Goal: Task Accomplishment & Management: Manage account settings

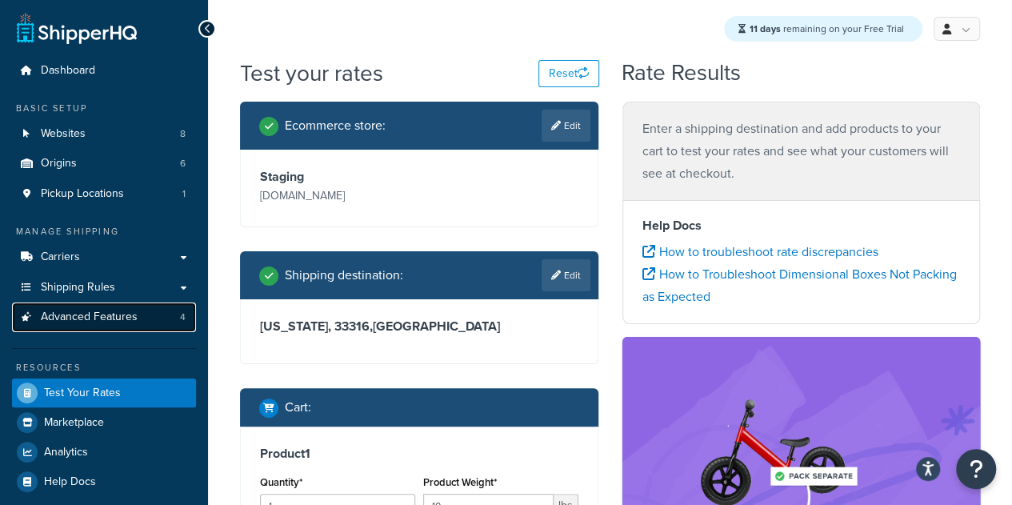
click at [103, 319] on span "Advanced Features" at bounding box center [89, 317] width 97 height 14
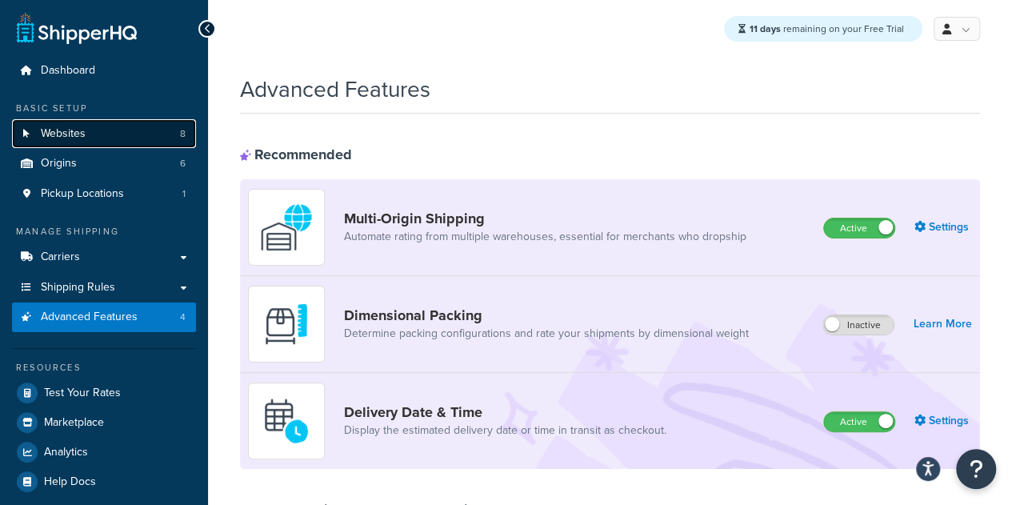
click at [109, 134] on link "Websites 8" at bounding box center [104, 134] width 184 height 30
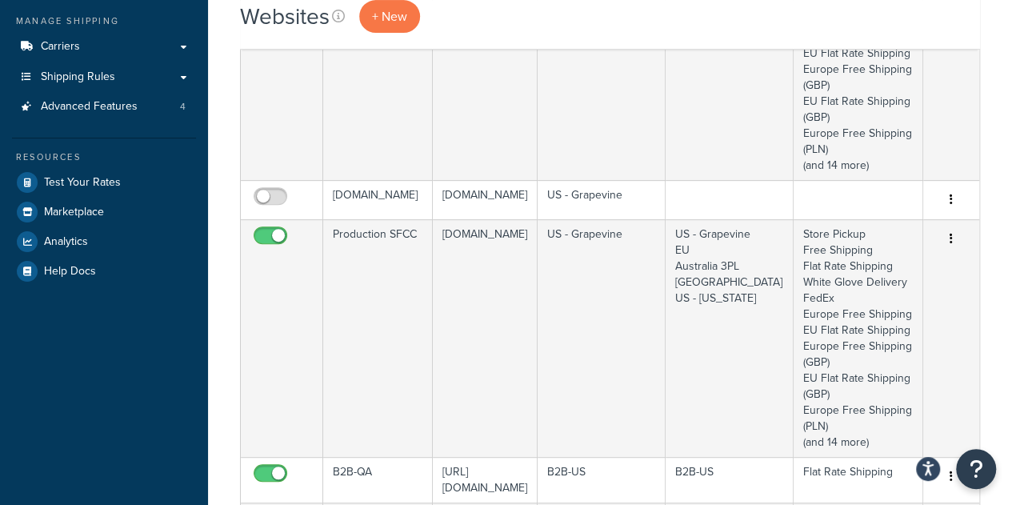
scroll to position [294, 0]
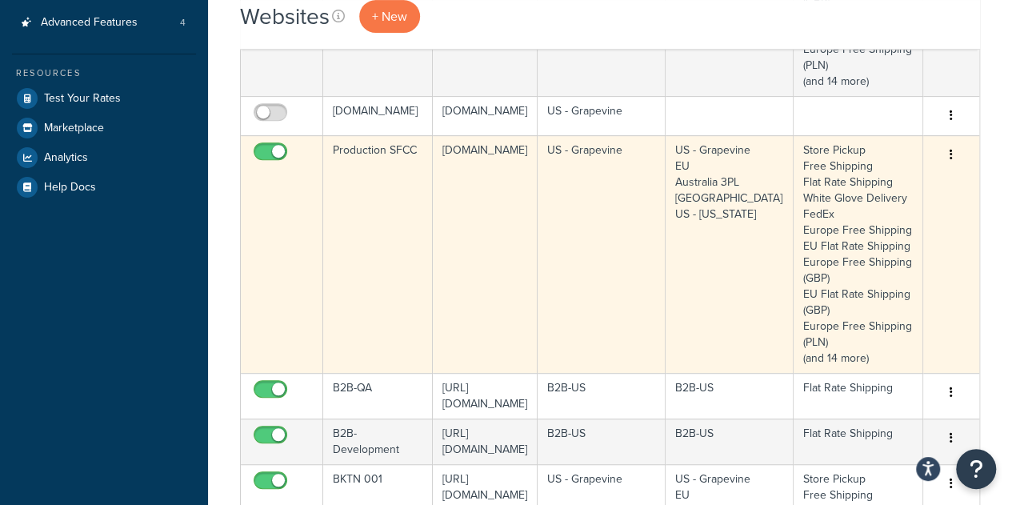
click at [957, 154] on button "button" at bounding box center [951, 155] width 22 height 26
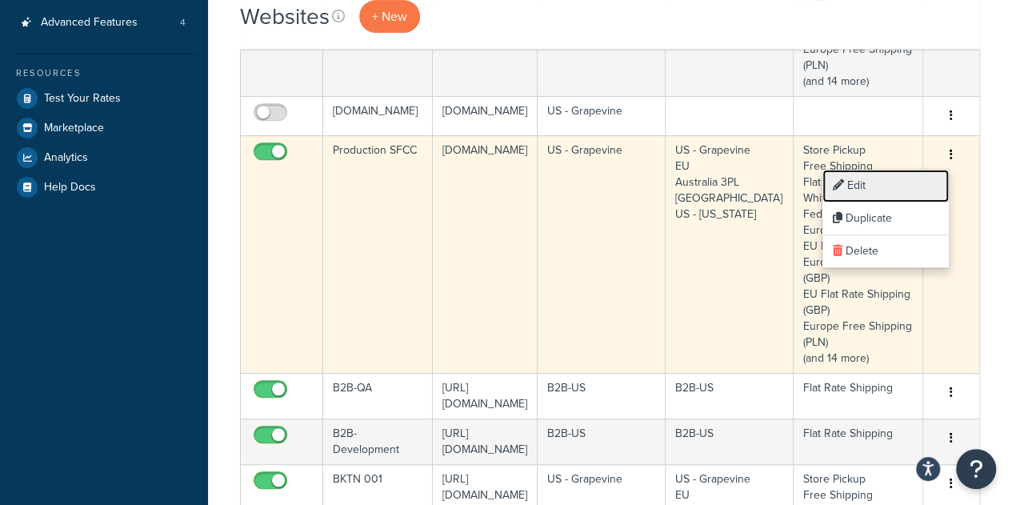
click at [907, 188] on link "Edit" at bounding box center [885, 186] width 126 height 33
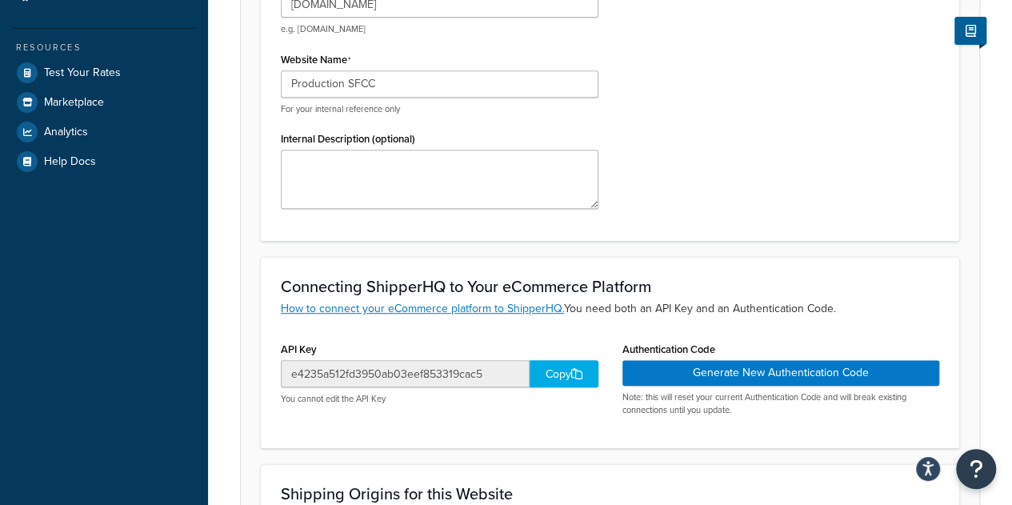
scroll to position [322, 0]
